Goal: Task Accomplishment & Management: Complete application form

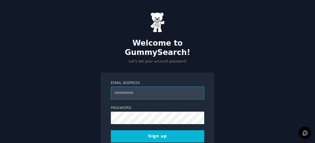
click at [146, 87] on input "Email Address" at bounding box center [157, 92] width 93 height 13
type input "**********"
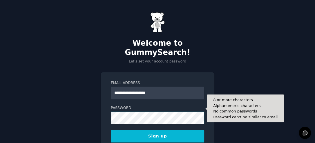
click at [111, 130] on button "Sign up" at bounding box center [157, 136] width 93 height 12
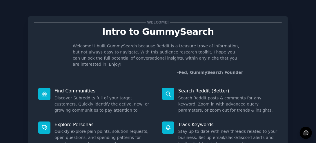
click at [287, 61] on div "Welcome! Intro to GummySearch Welcome! I built GummySearch because Reddit is a …" at bounding box center [158, 106] width 260 height 180
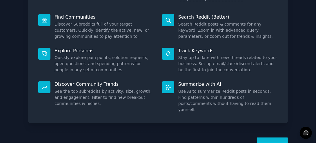
scroll to position [84, 0]
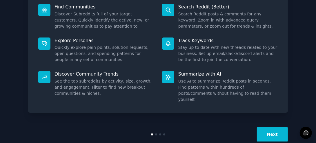
click at [282, 127] on button "Next" at bounding box center [272, 134] width 31 height 14
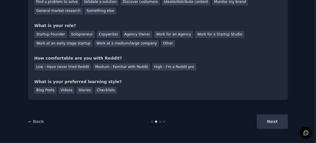
scroll to position [65, 0]
click at [278, 120] on div "Next" at bounding box center [244, 122] width 87 height 14
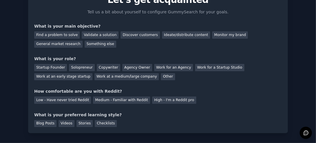
scroll to position [35, 0]
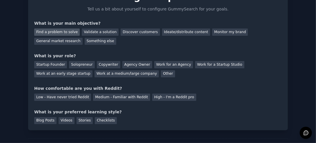
click at [53, 31] on div "Find a problem to solve" at bounding box center [57, 31] width 46 height 7
click at [161, 73] on div "Other" at bounding box center [168, 73] width 14 height 7
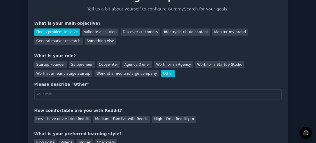
click at [88, 92] on input "text" at bounding box center [158, 94] width 248 height 10
type input "Entrepreneurial adviser"
click at [29, 90] on div "Your goals Let's get acquainted Tell us a bit about yourself to configure Gummy…" at bounding box center [158, 66] width 260 height 171
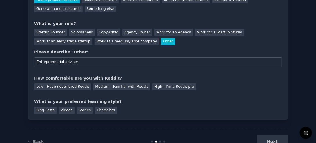
scroll to position [81, 0]
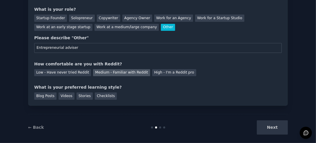
click at [114, 73] on div "Medium - Familiar with Reddit" at bounding box center [121, 72] width 57 height 7
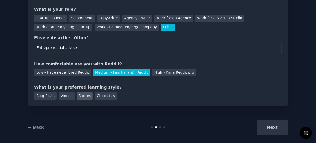
click at [79, 96] on div "Stories" at bounding box center [85, 95] width 16 height 7
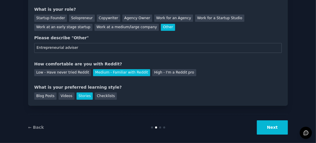
click at [277, 126] on button "Next" at bounding box center [272, 127] width 31 height 14
